Goal: Check status: Check status

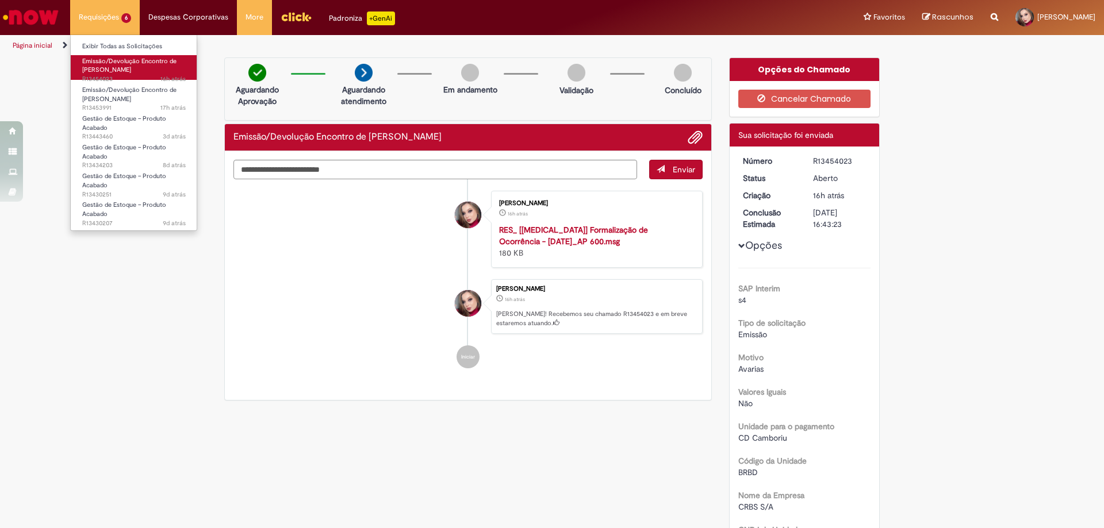
click at [129, 62] on span "Emissão/Devolução Encontro de [PERSON_NAME]" at bounding box center [129, 66] width 94 height 18
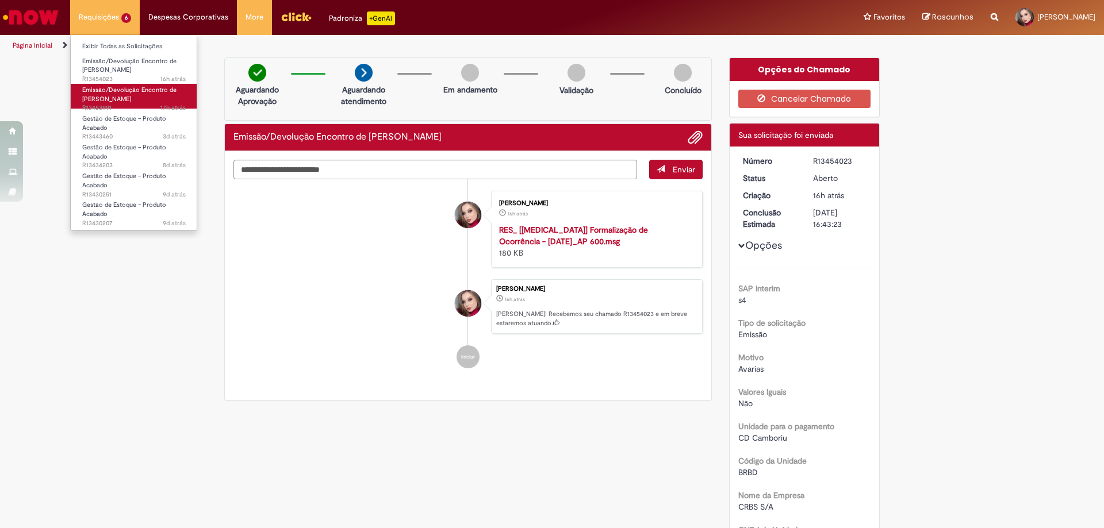
click at [121, 101] on span "Emissão/Devolução Encontro de [PERSON_NAME]" at bounding box center [129, 95] width 94 height 18
click at [123, 92] on span "Emissão/Devolução Encontro de [PERSON_NAME]" at bounding box center [129, 95] width 94 height 18
click at [121, 92] on span "Emissão/Devolução Encontro de [PERSON_NAME]" at bounding box center [129, 95] width 94 height 18
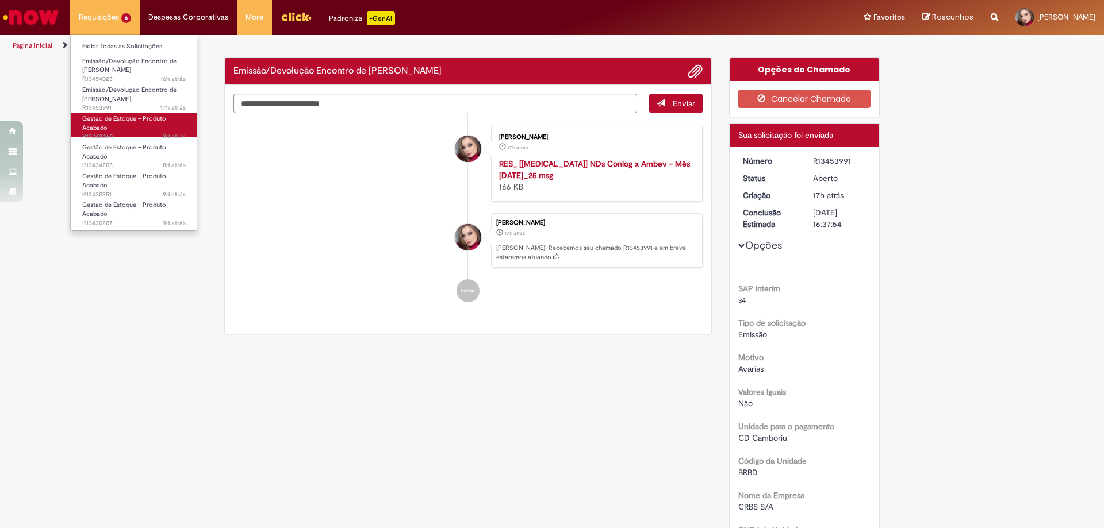
click at [129, 131] on link "Gestão de Estoque – Produto Acabado 3d atrás 3 dias atrás R13443460" at bounding box center [134, 125] width 127 height 25
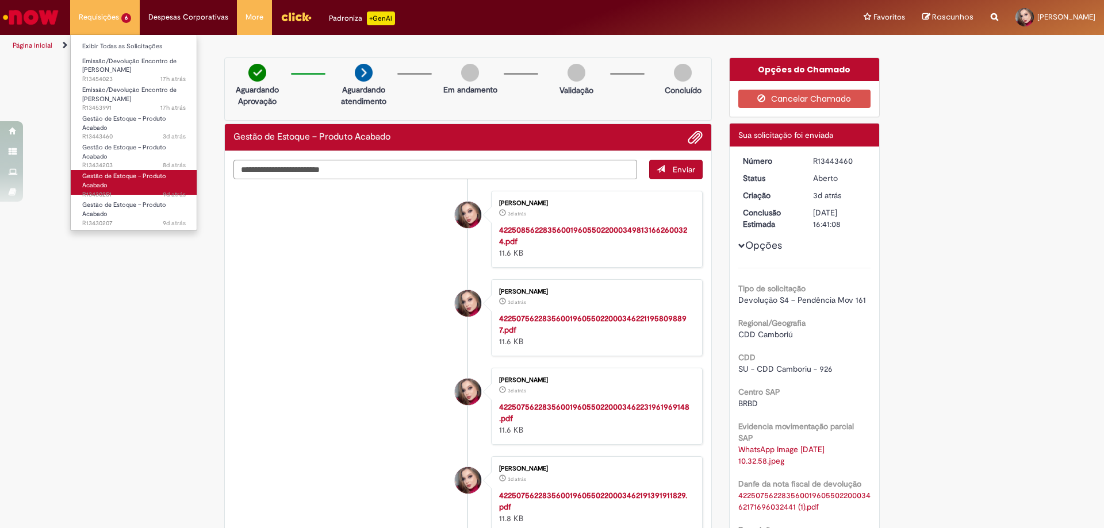
click at [119, 187] on link "Gestão de Estoque – Produto Acabado 9d atrás 9 dias atrás R13430251" at bounding box center [134, 182] width 127 height 25
